Goal: Communication & Community: Answer question/provide support

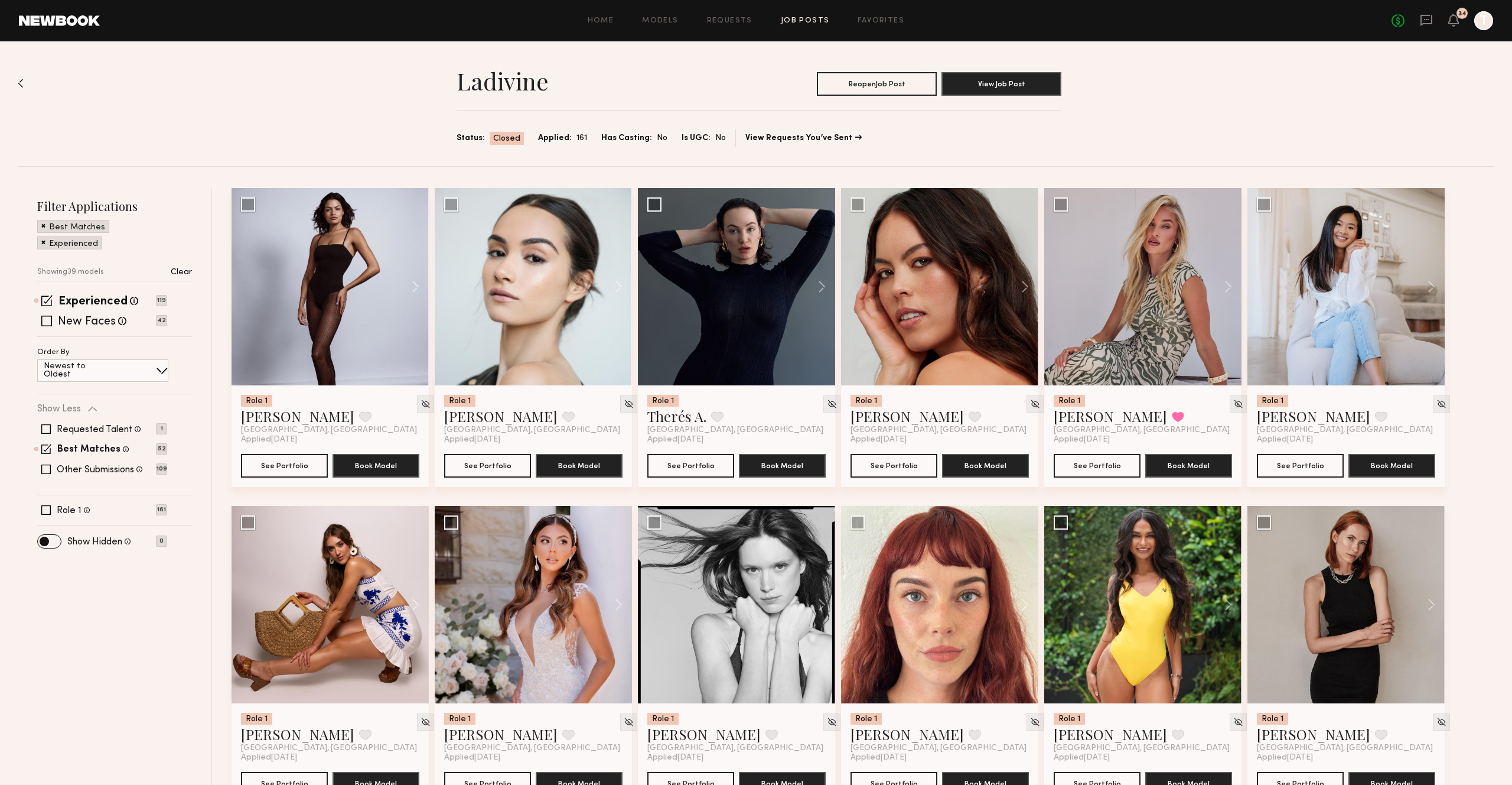
scroll to position [1559, 0]
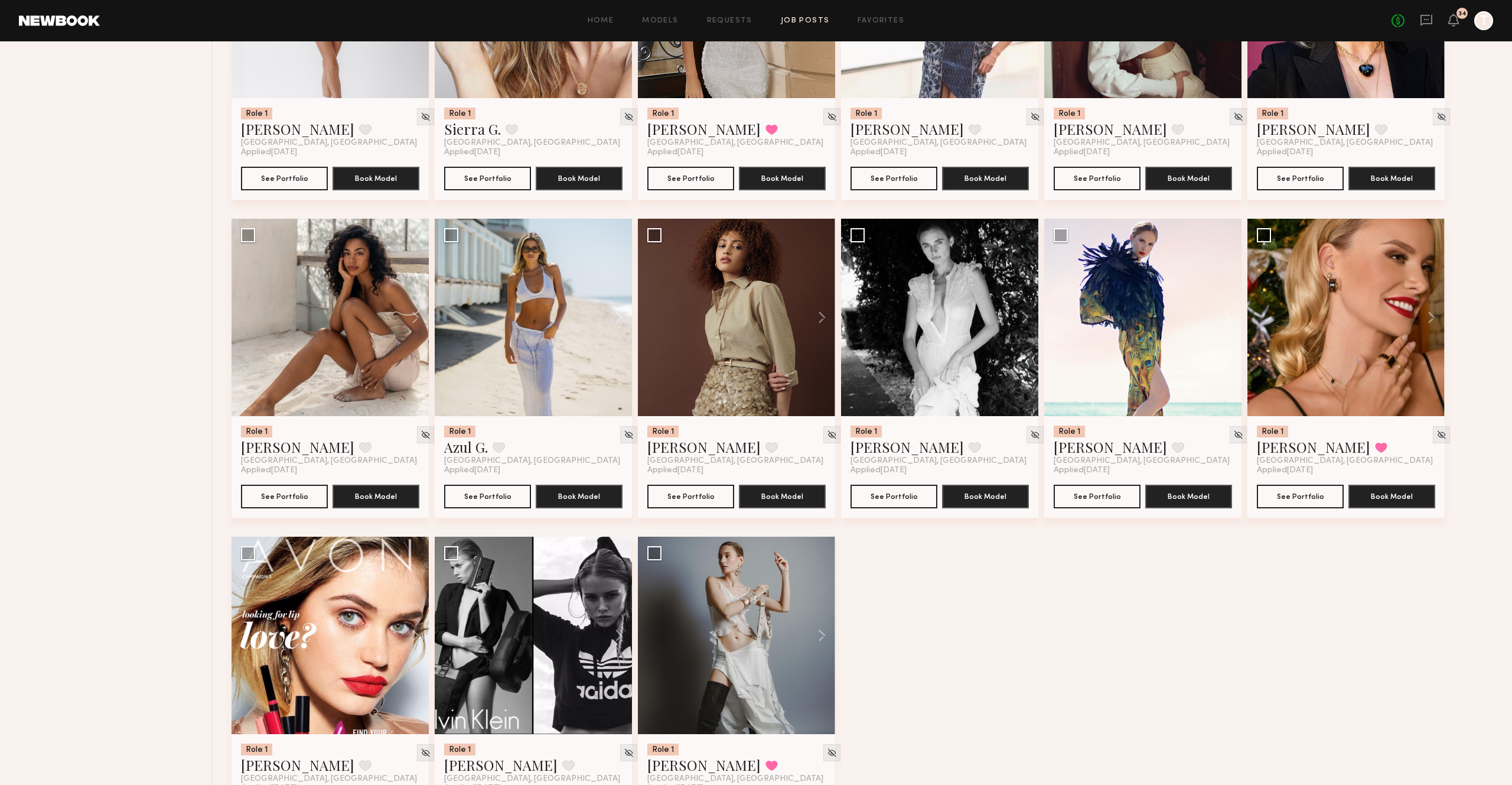
click at [1458, 27] on div "34" at bounding box center [1453, 21] width 11 height 15
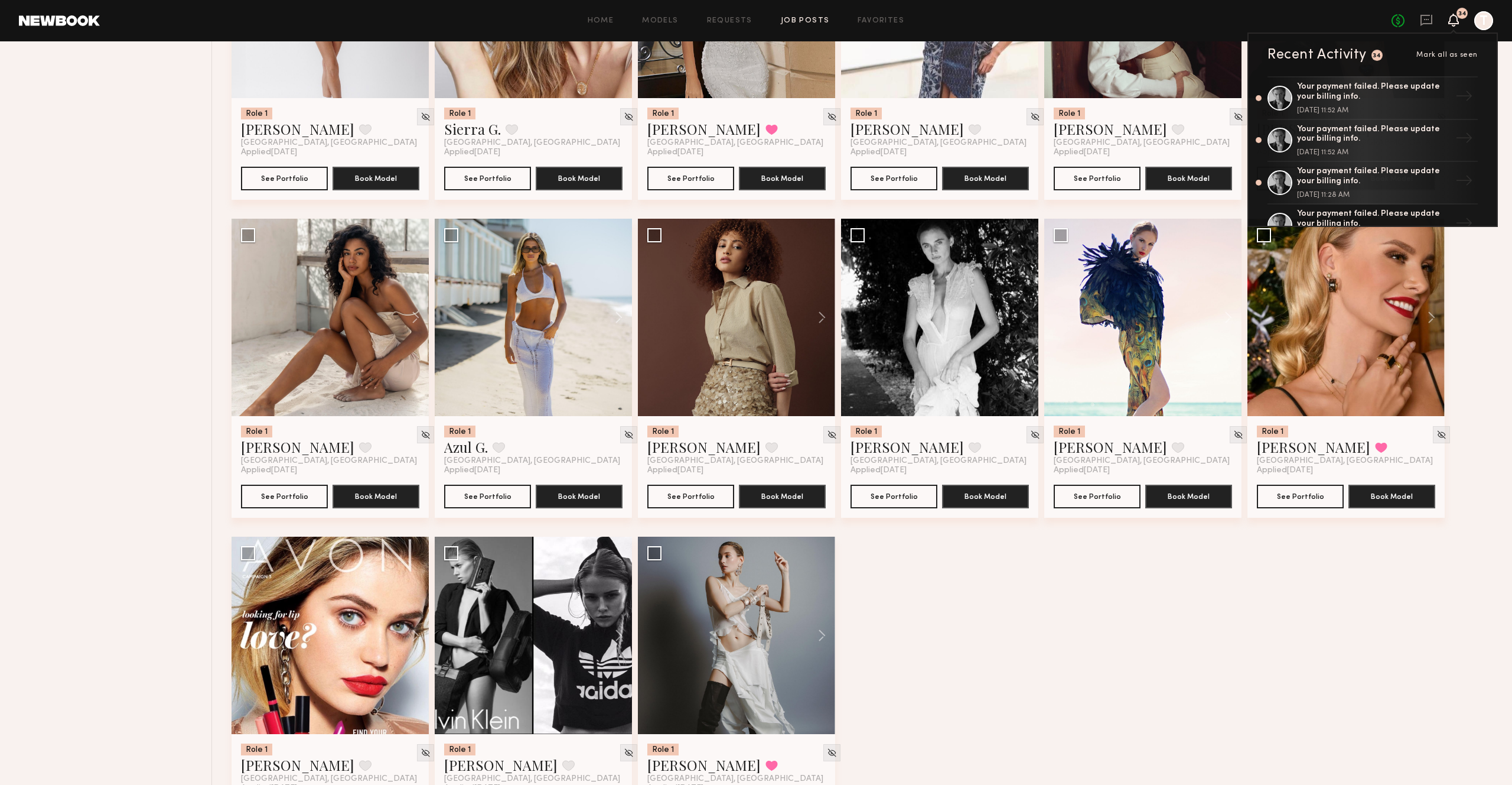
click at [1476, 20] on div at bounding box center [1484, 20] width 19 height 19
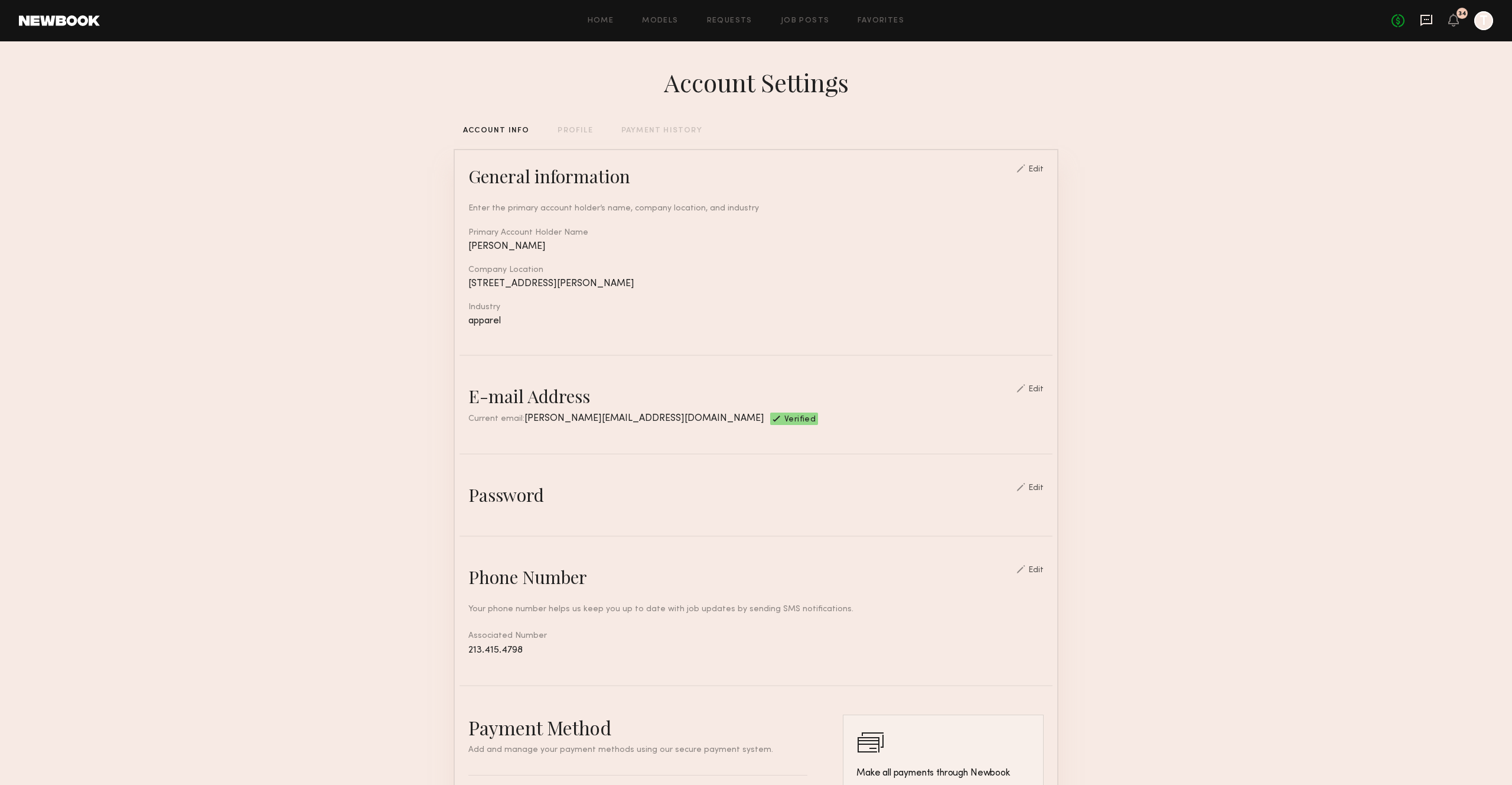
click at [1423, 20] on icon at bounding box center [1426, 20] width 13 height 13
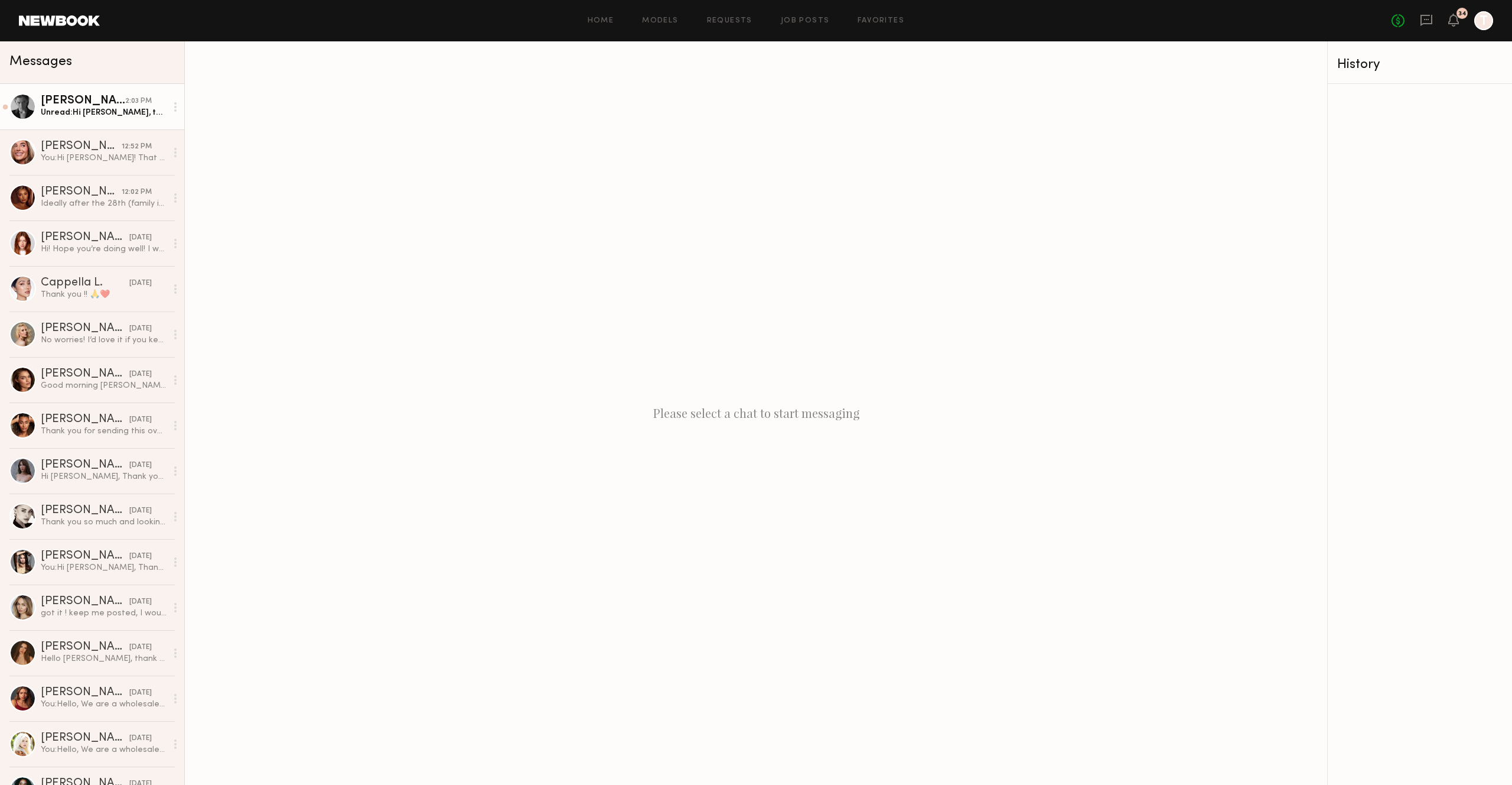
click at [83, 91] on link "[PERSON_NAME] 2:03 PM Unread: Hi [PERSON_NAME], thank you for letting me know l…" at bounding box center [92, 107] width 184 height 46
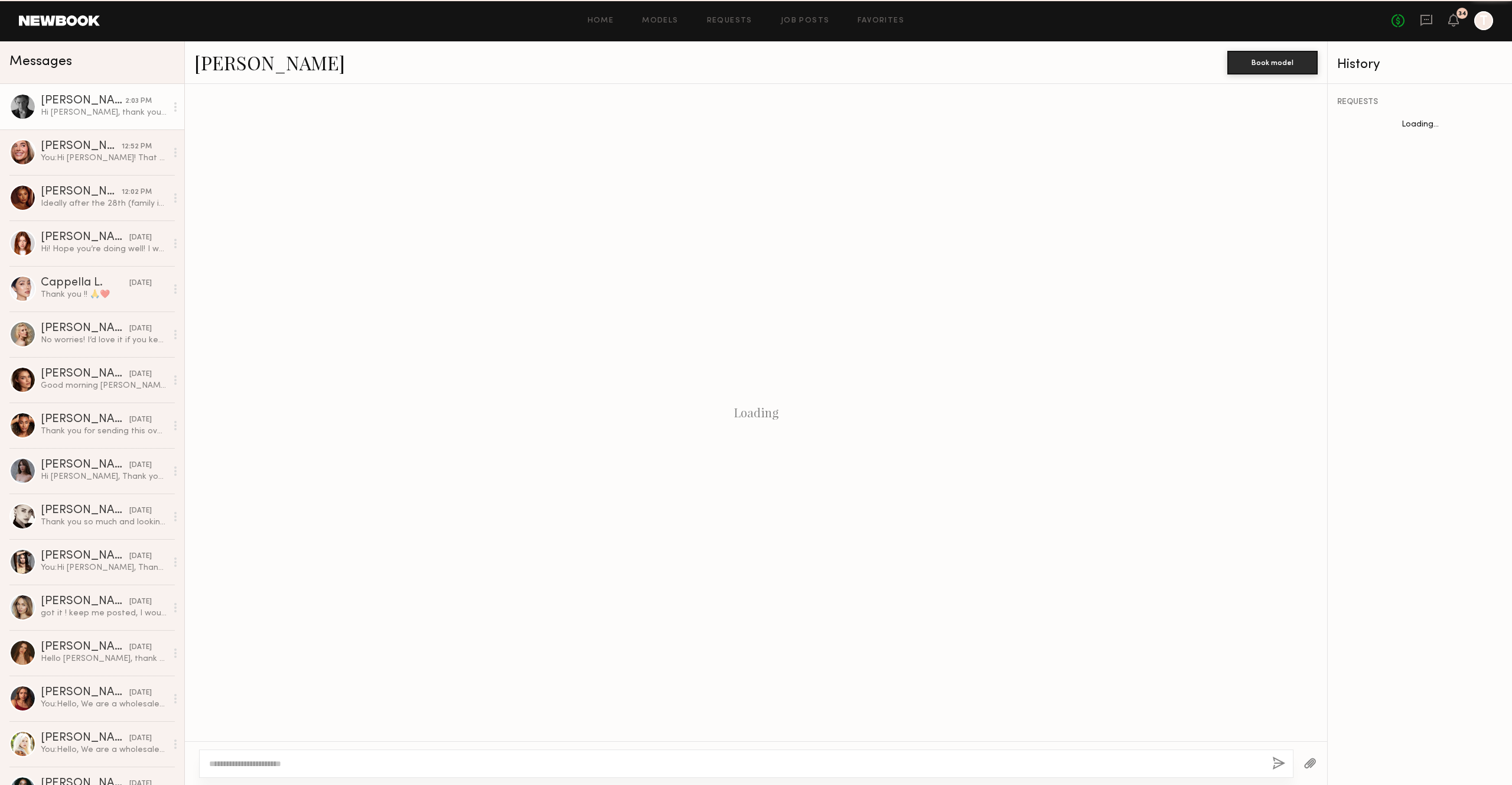
scroll to position [808, 0]
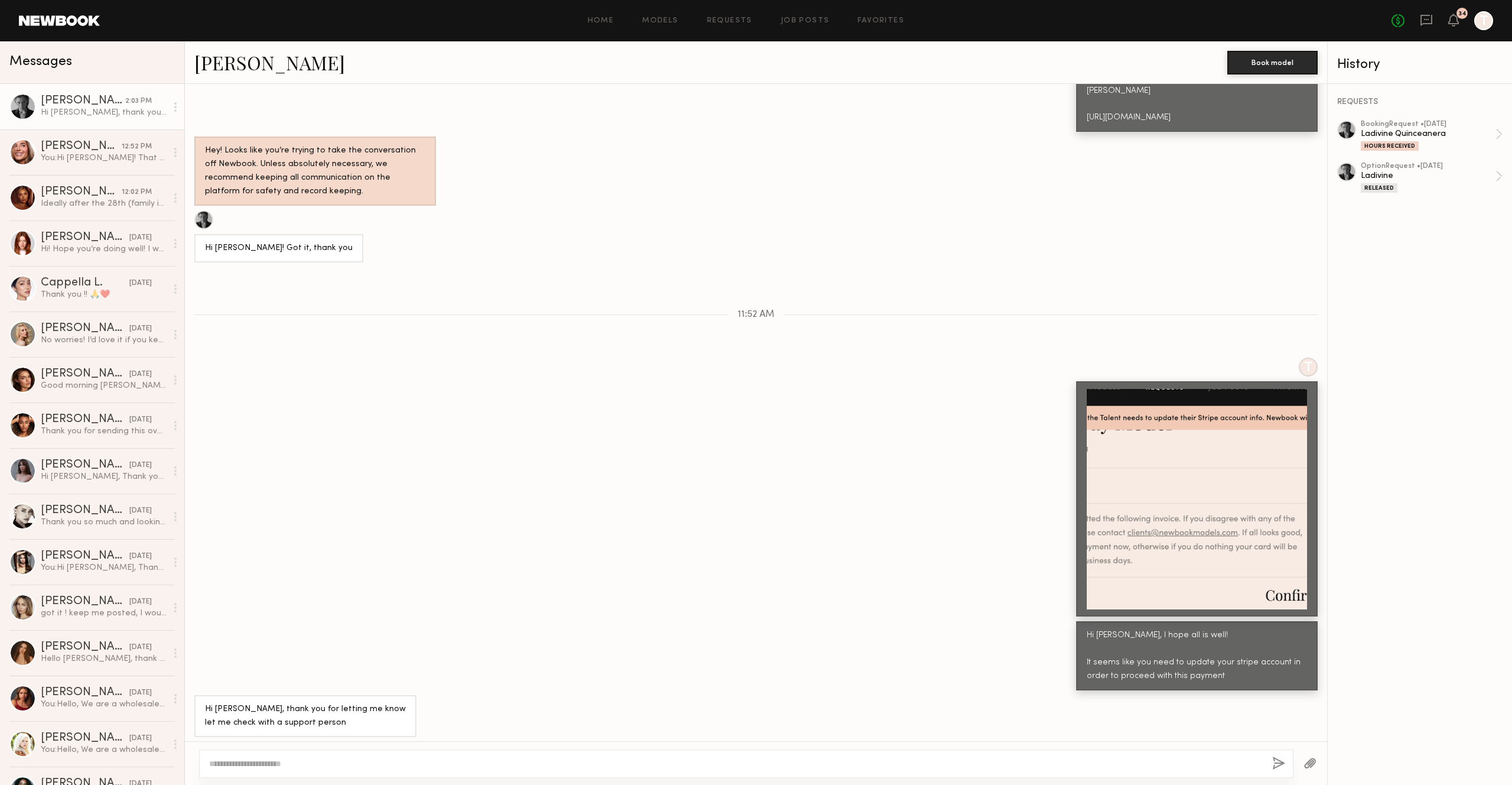
click at [324, 762] on textarea at bounding box center [736, 763] width 1054 height 12
click at [76, 189] on div "[PERSON_NAME]" at bounding box center [81, 192] width 81 height 12
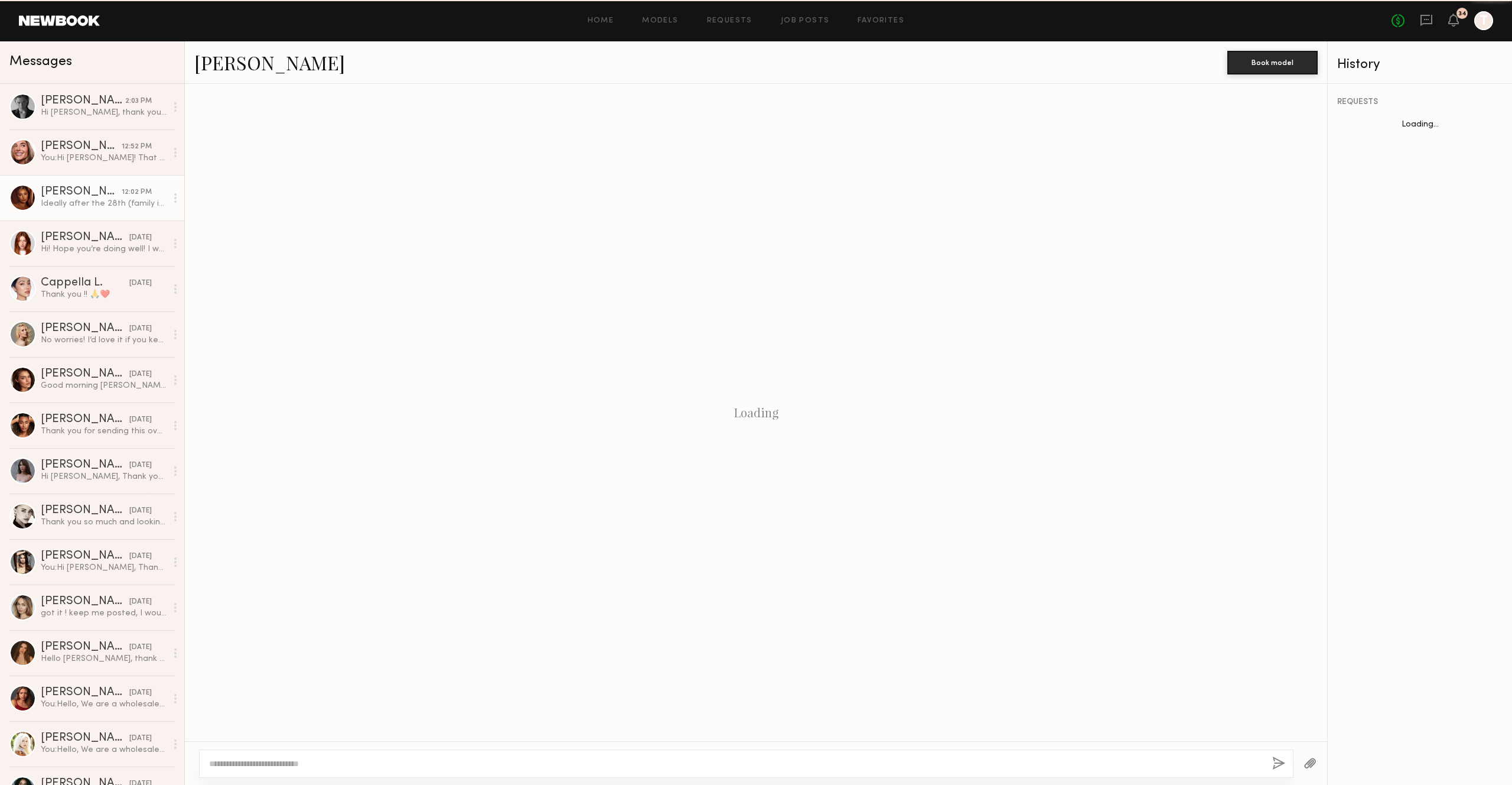
scroll to position [196, 0]
